Goal: Transaction & Acquisition: Purchase product/service

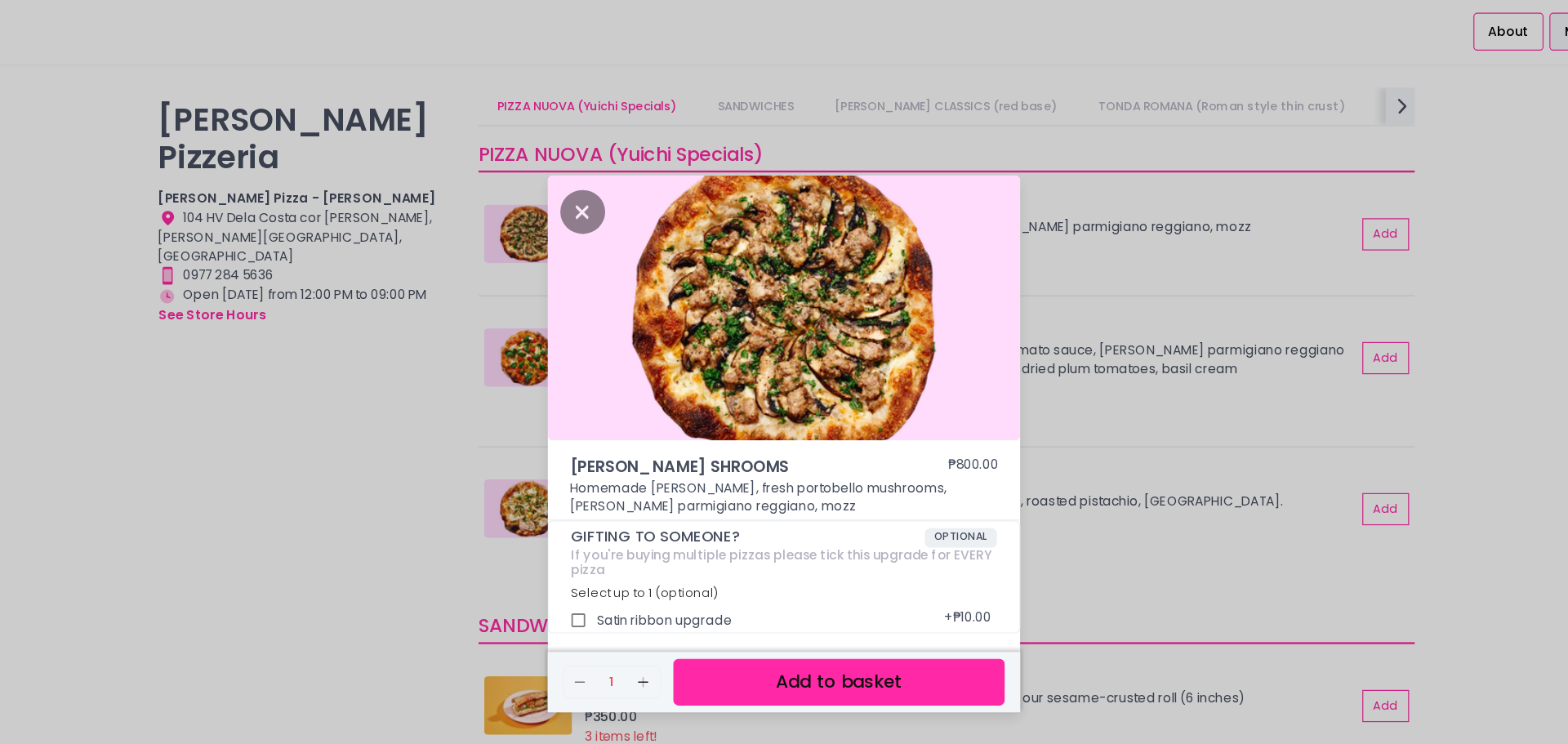
click at [1017, 436] on div "[PERSON_NAME] SHROOMS ₱800.00 Homemade [PERSON_NAME], fresh portobello mushroom…" at bounding box center [784, 372] width 1568 height 744
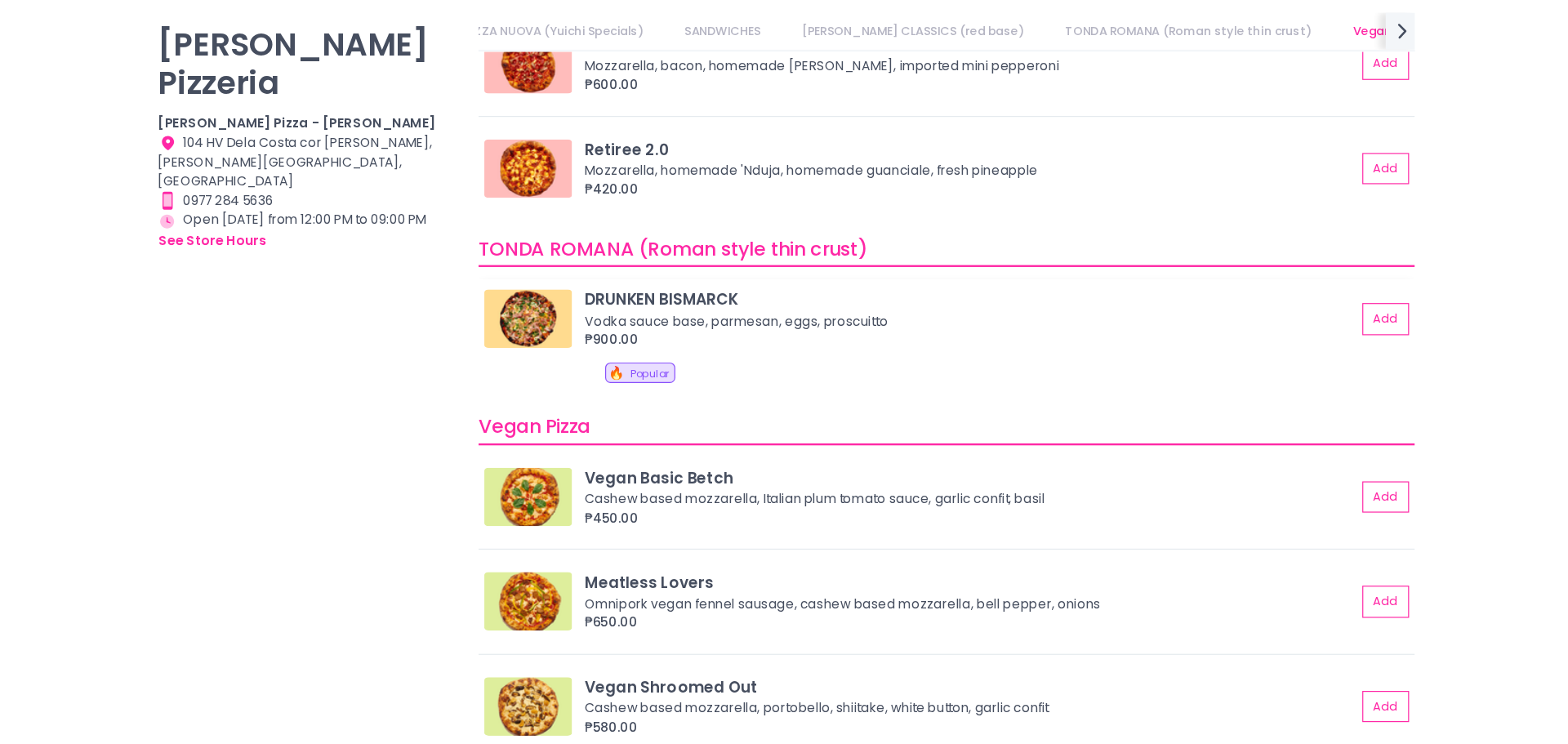
scroll to position [780, 0]
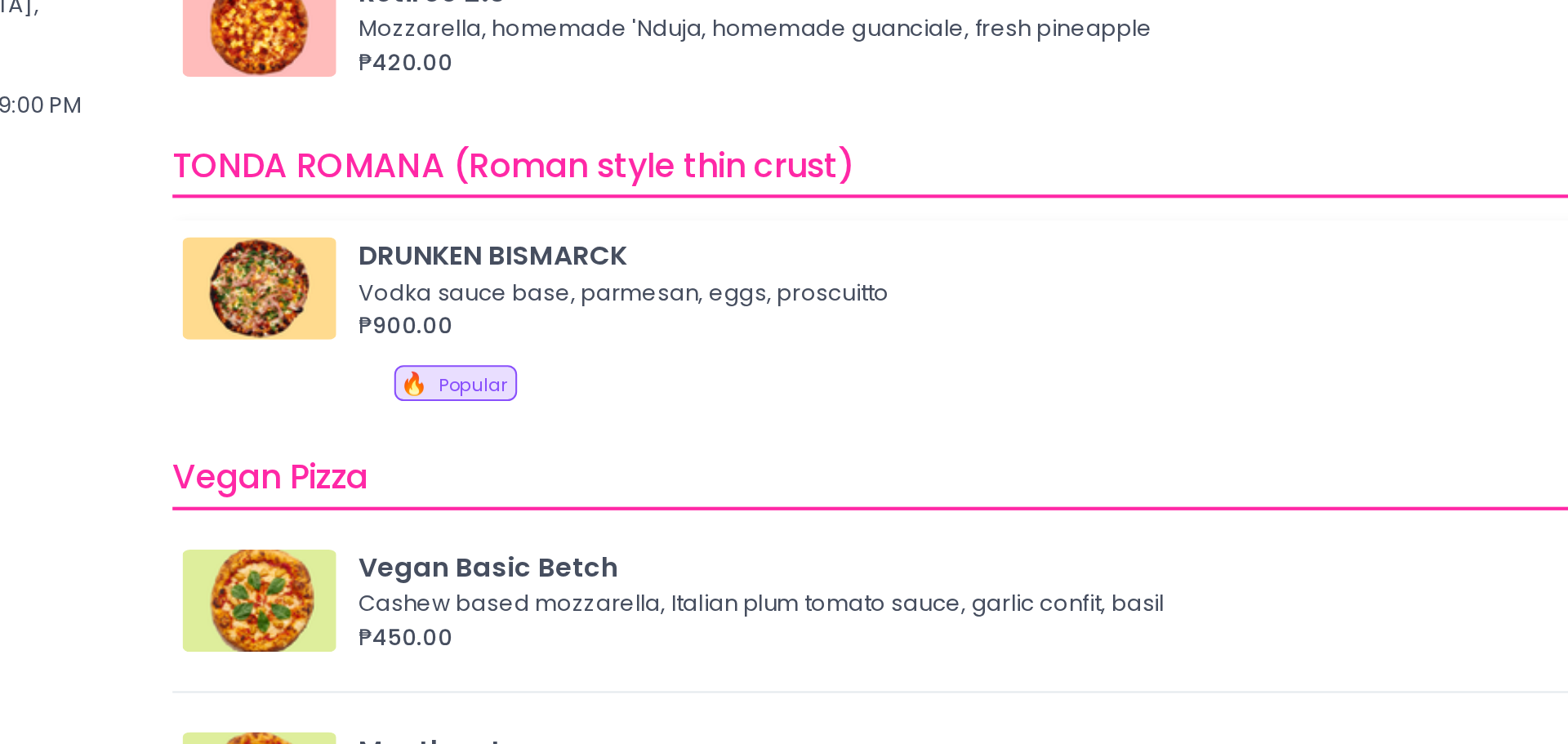
click at [567, 350] on img at bounding box center [567, 335] width 73 height 49
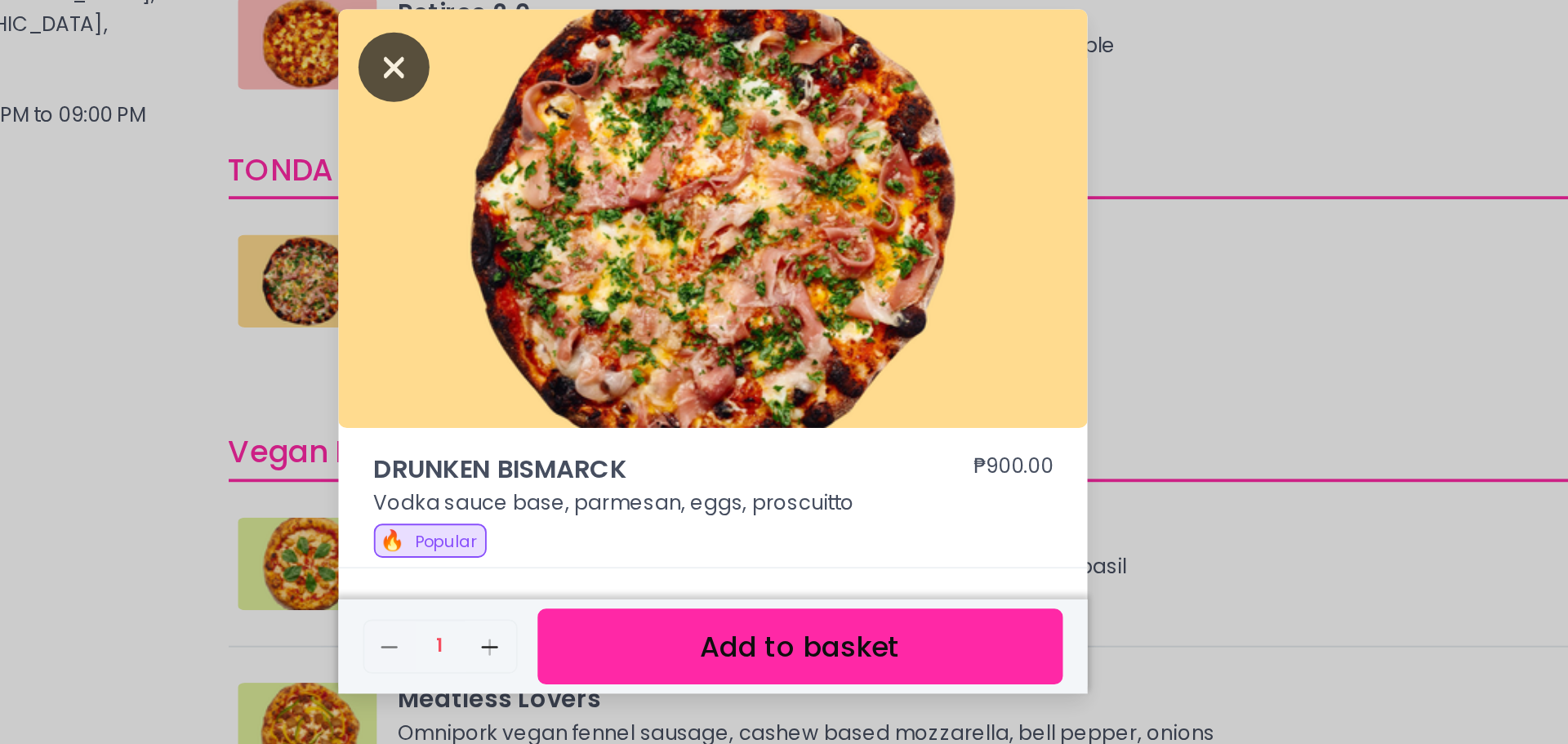
click at [617, 221] on icon "Close" at bounding box center [613, 221] width 37 height 37
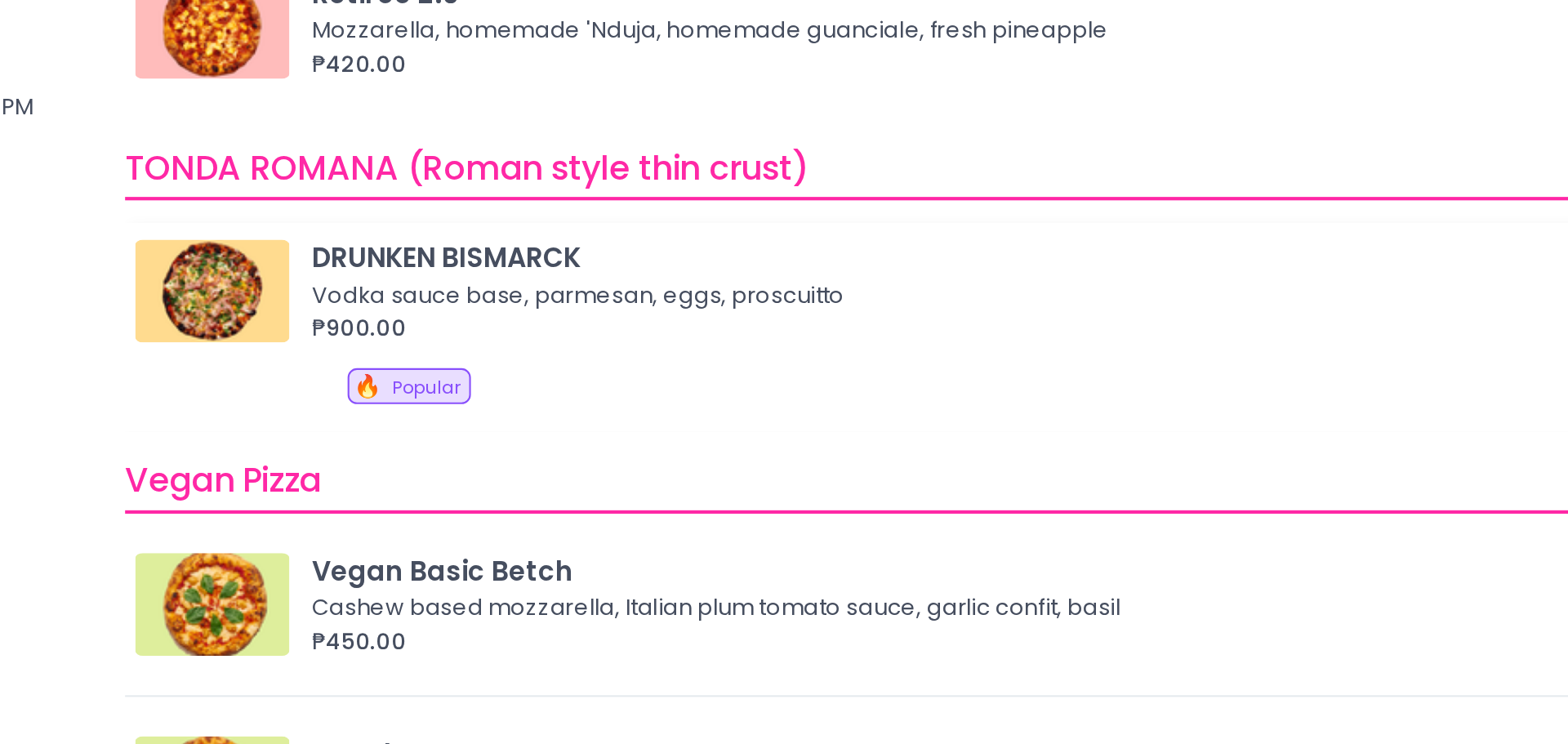
click at [575, 332] on img at bounding box center [567, 335] width 73 height 49
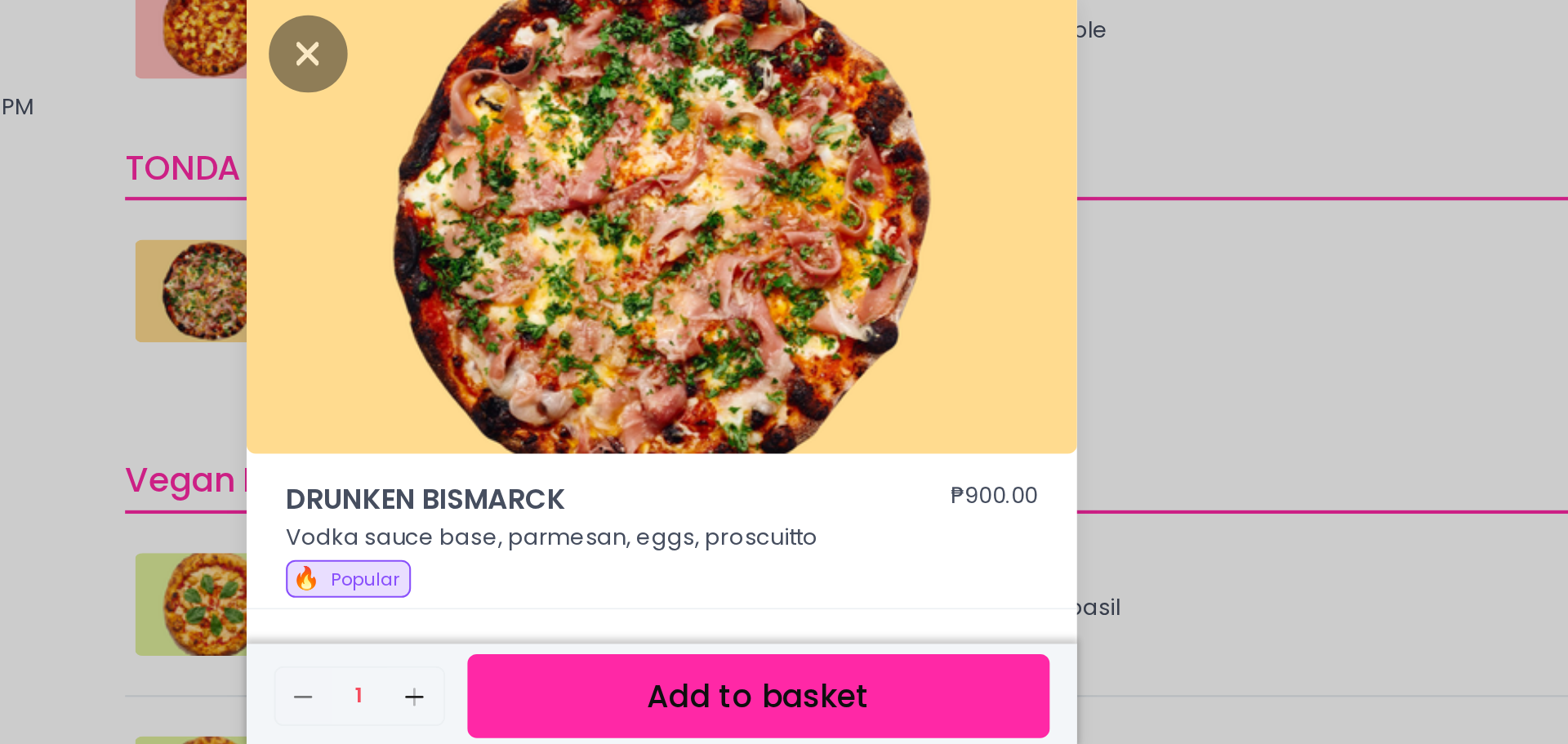
click at [779, 334] on img at bounding box center [782, 302] width 396 height 222
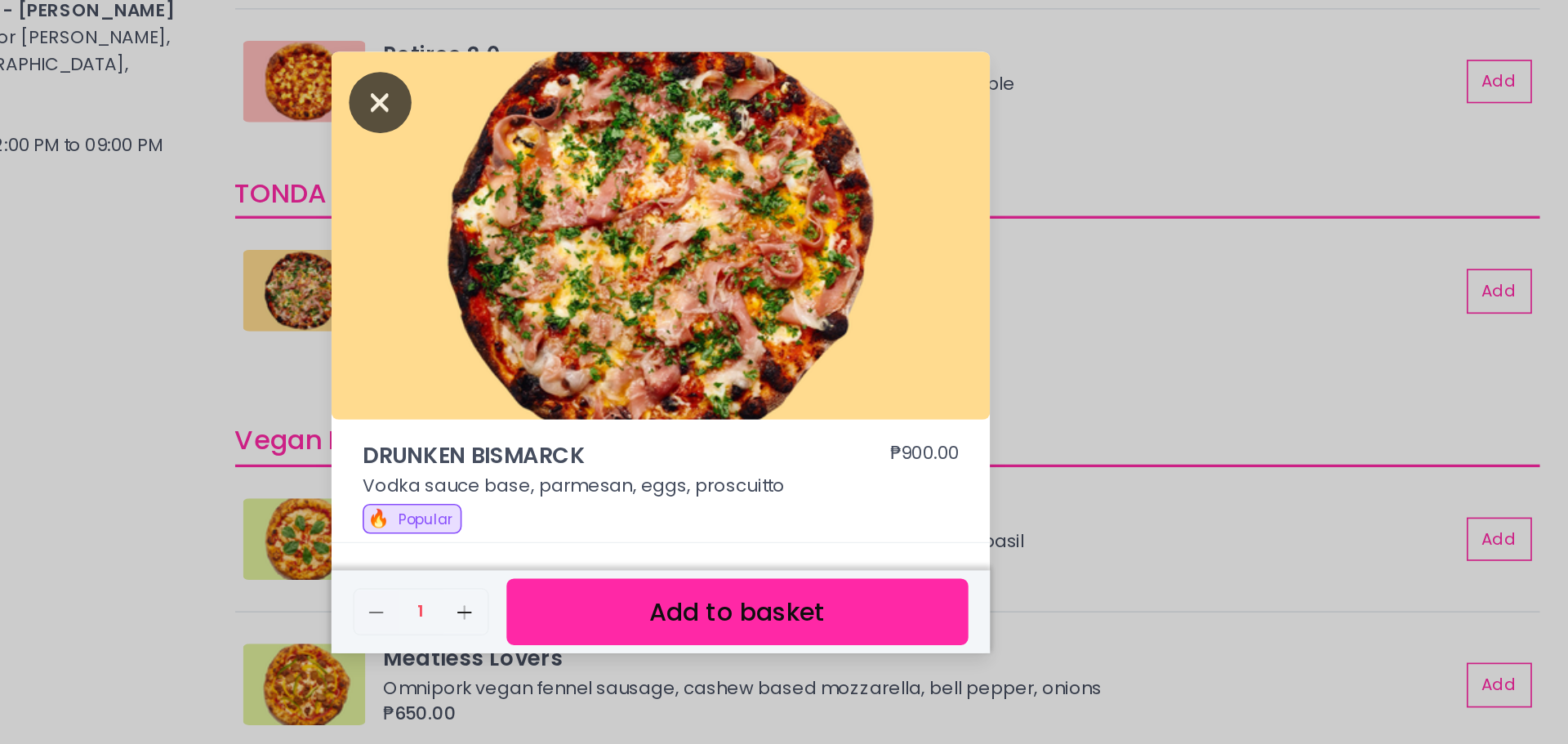
click at [606, 227] on icon "Close" at bounding box center [613, 221] width 37 height 37
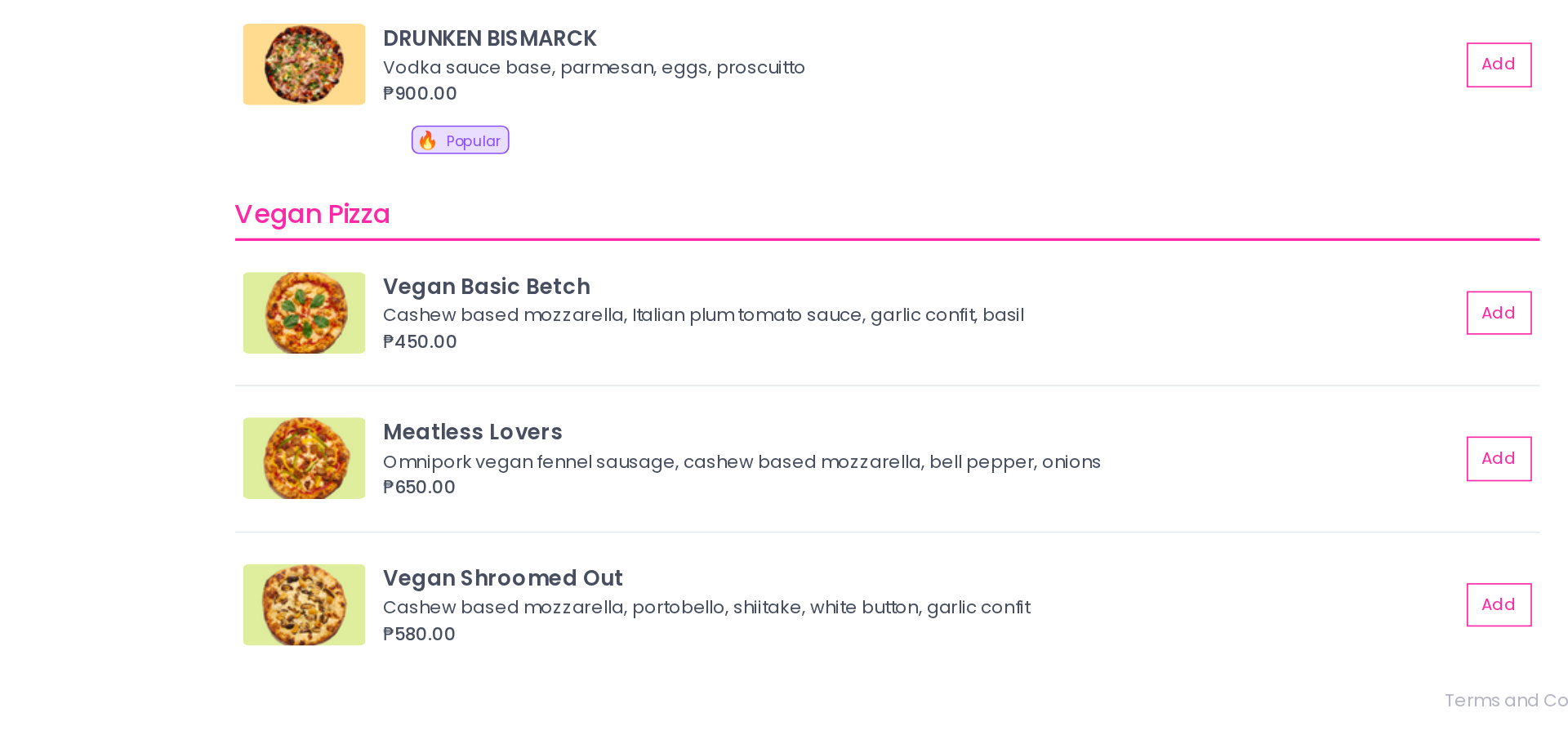
scroll to position [0, 0]
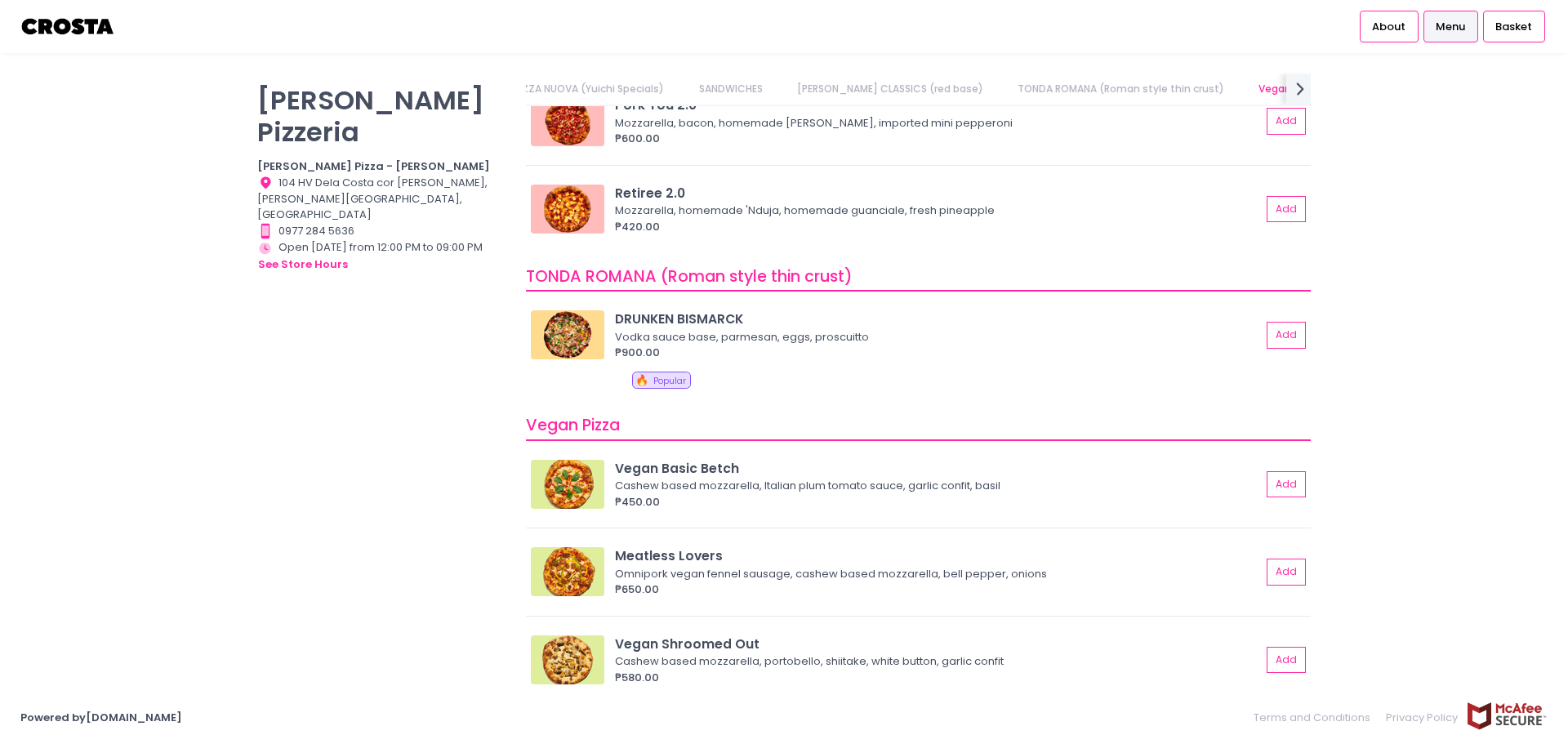
click at [335, 544] on div "[PERSON_NAME] Pizzeria [PERSON_NAME] Pizza - [PERSON_NAME] Location Created wit…" at bounding box center [382, 363] width 269 height 581
